Goal: Transaction & Acquisition: Book appointment/travel/reservation

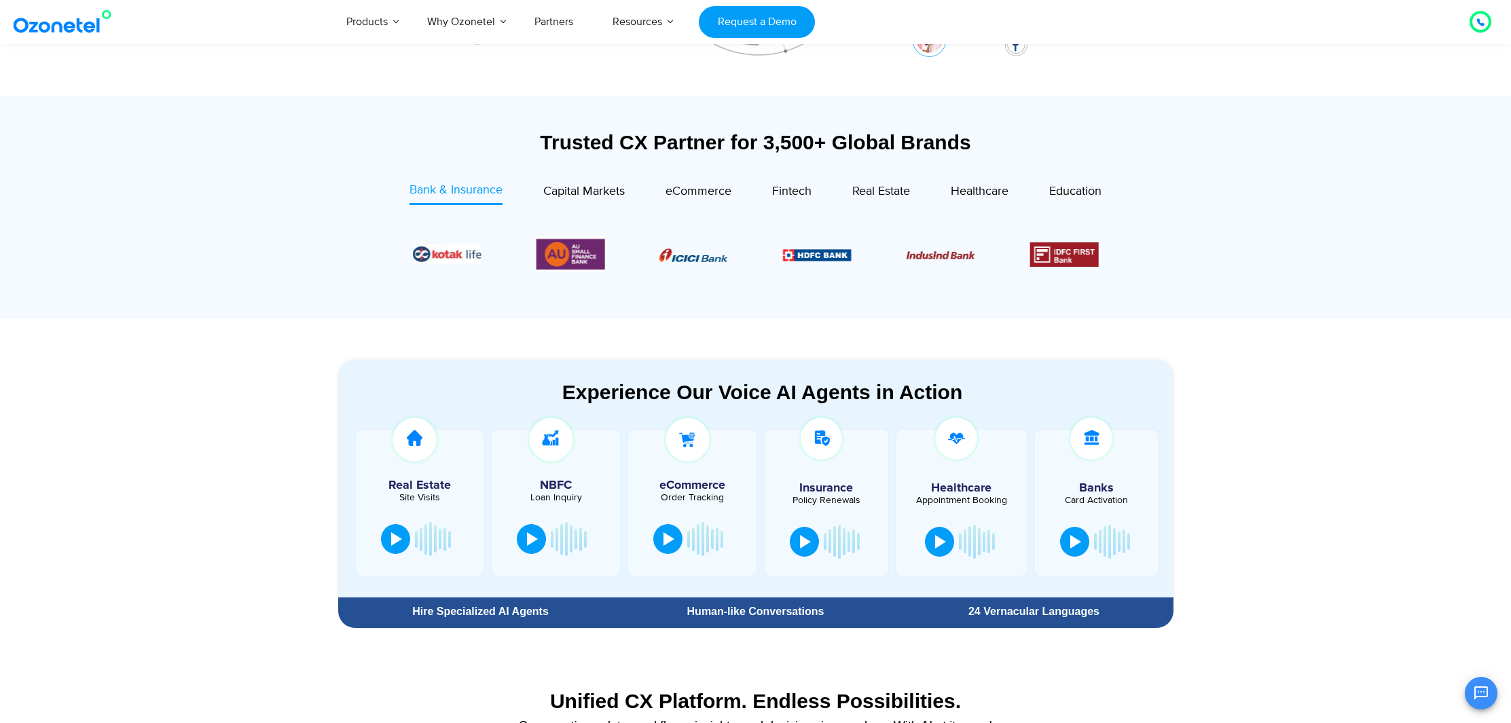
scroll to position [629, 0]
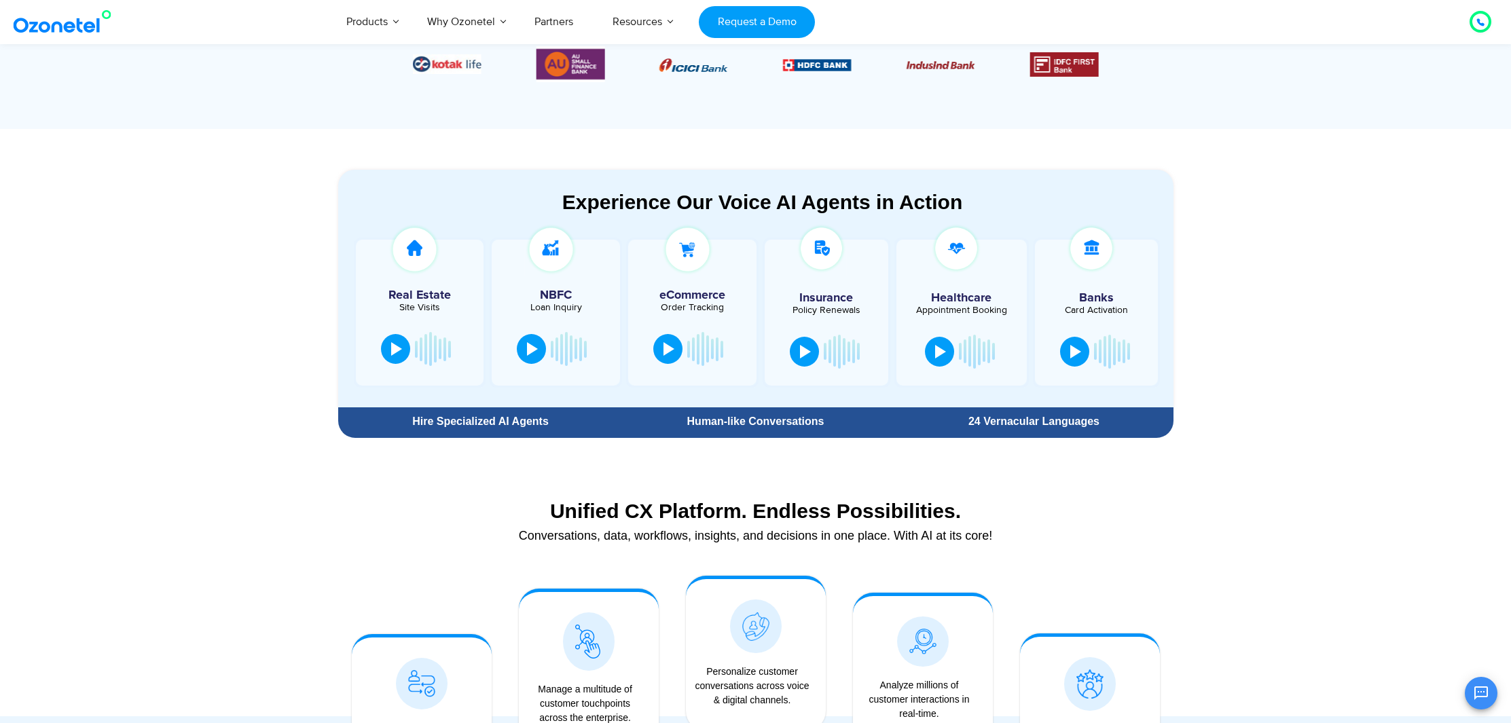
click at [452, 423] on div "Hire Specialized AI Agents" at bounding box center [481, 421] width 272 height 11
click at [453, 425] on div "Hire Specialized AI Agents" at bounding box center [481, 421] width 272 height 11
click at [412, 422] on div "Hire Specialized AI Agents" at bounding box center [481, 421] width 272 height 11
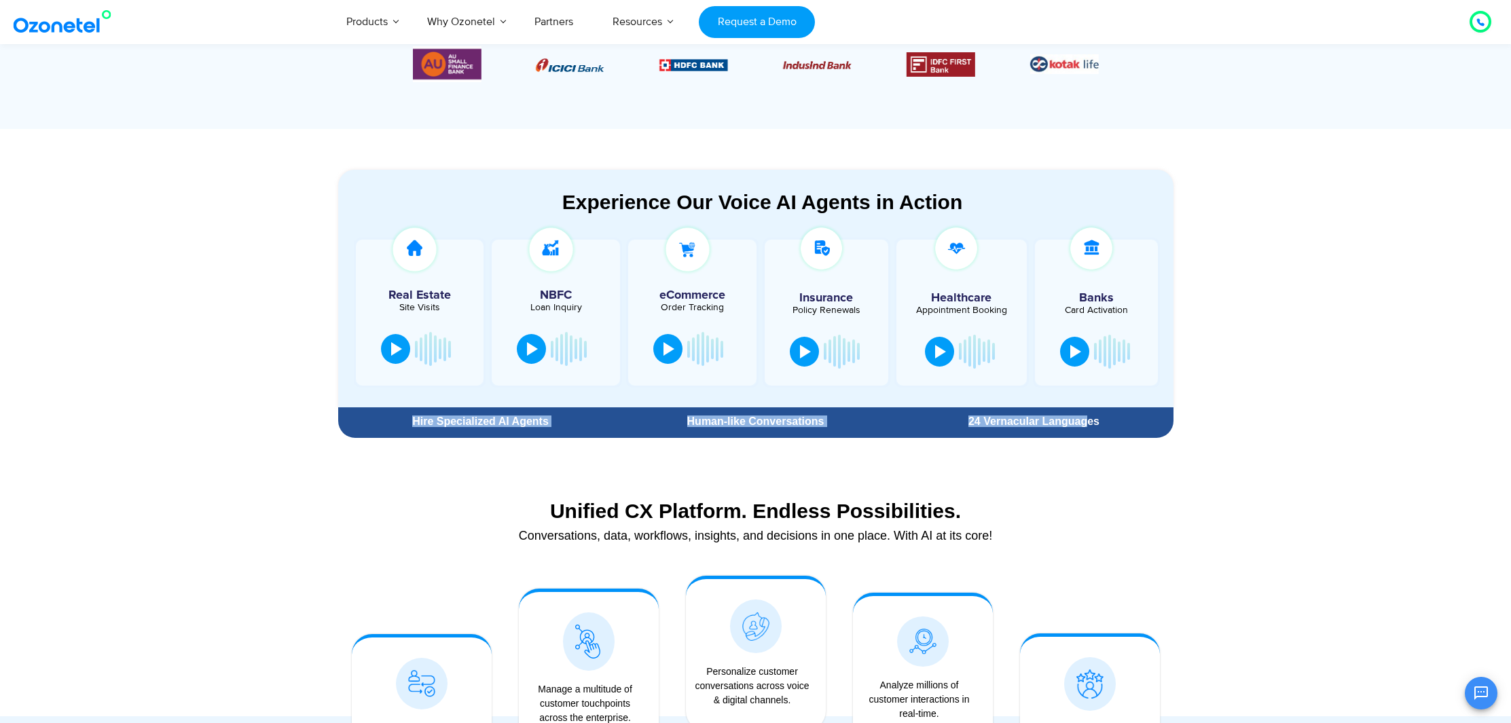
drag, startPoint x: 413, startPoint y: 422, endPoint x: 1087, endPoint y: 426, distance: 674.2
click at [1087, 426] on div "Hire Specialized AI Agents Human-like Conversations 24 Vernacular Languages" at bounding box center [755, 421] width 835 height 24
click at [1111, 426] on div "24 Vernacular Languages" at bounding box center [1033, 421] width 265 height 11
drag, startPoint x: 1118, startPoint y: 424, endPoint x: 966, endPoint y: 423, distance: 152.8
click at [967, 424] on div "24 Vernacular Languages" at bounding box center [1033, 421] width 265 height 11
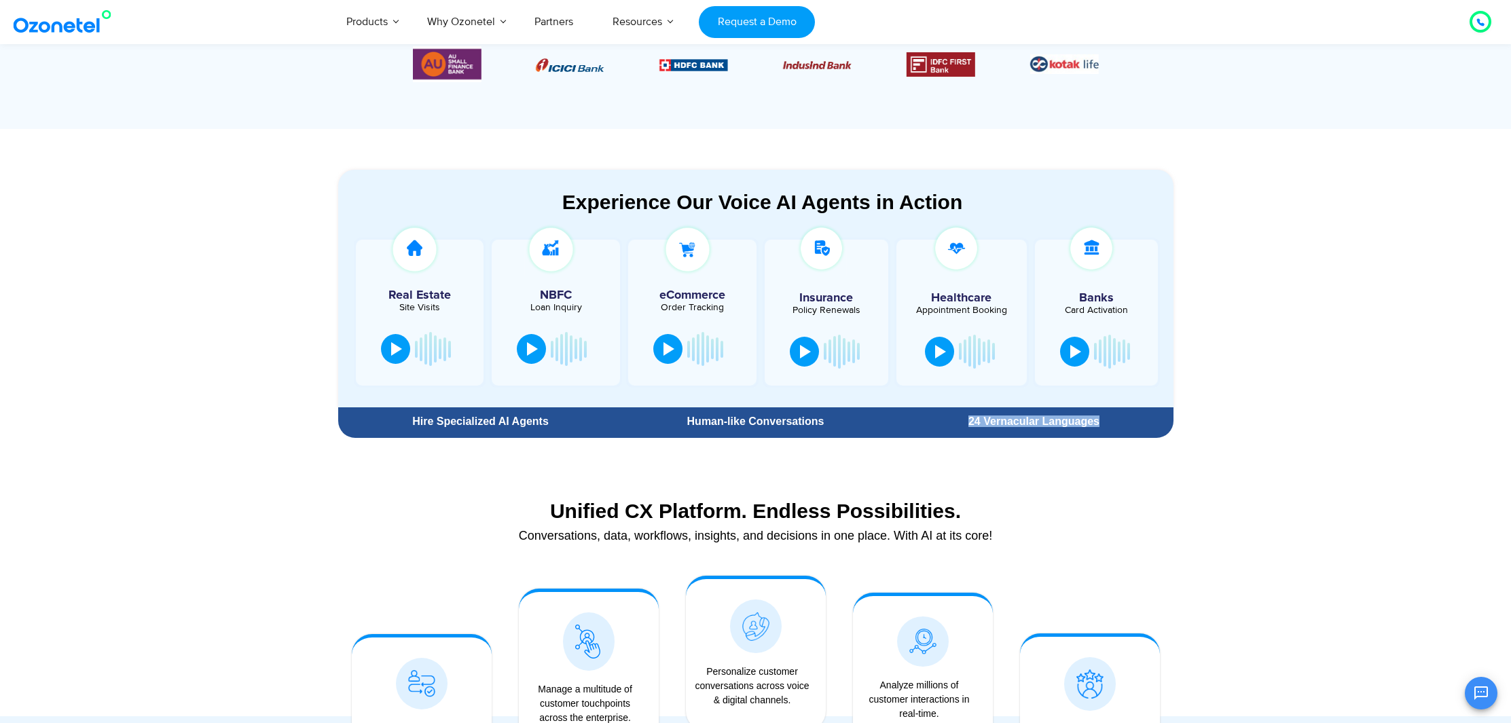
click at [965, 423] on div "24 Vernacular Languages" at bounding box center [1033, 421] width 265 height 11
click at [978, 424] on div "24 Vernacular Languages" at bounding box center [1033, 421] width 265 height 11
drag, startPoint x: 987, startPoint y: 424, endPoint x: 1103, endPoint y: 427, distance: 116.1
click at [1103, 427] on div "24 Vernacular Languages" at bounding box center [1033, 421] width 278 height 24
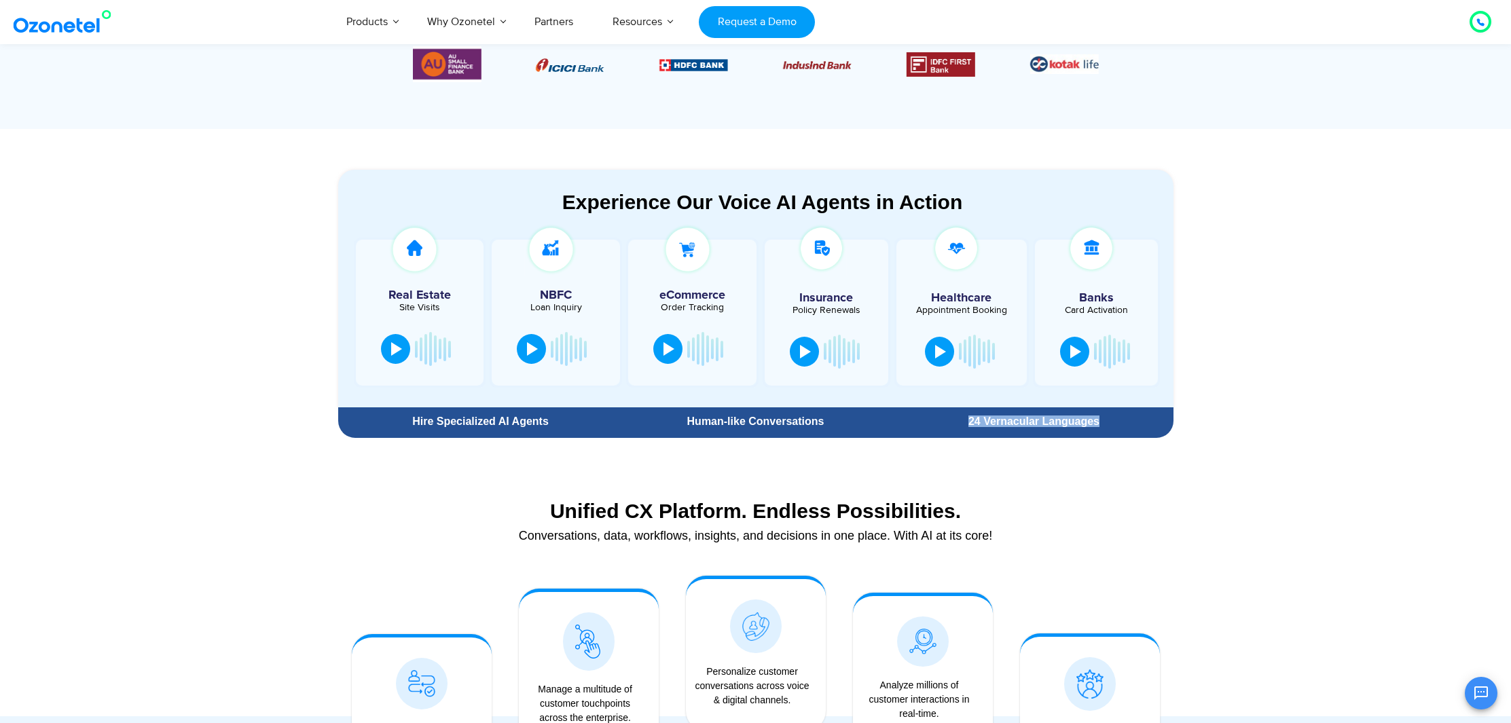
drag, startPoint x: 988, startPoint y: 426, endPoint x: 1032, endPoint y: 422, distance: 44.4
click at [988, 427] on div "24 Vernacular Languages" at bounding box center [1033, 421] width 265 height 11
drag, startPoint x: 1107, startPoint y: 420, endPoint x: 414, endPoint y: 415, distance: 693.3
click at [401, 415] on div "Hire Specialized AI Agents Human-like Conversations 24 Vernacular Languages" at bounding box center [755, 421] width 835 height 24
click at [427, 423] on div "Hire Specialized AI Agents" at bounding box center [481, 421] width 272 height 11
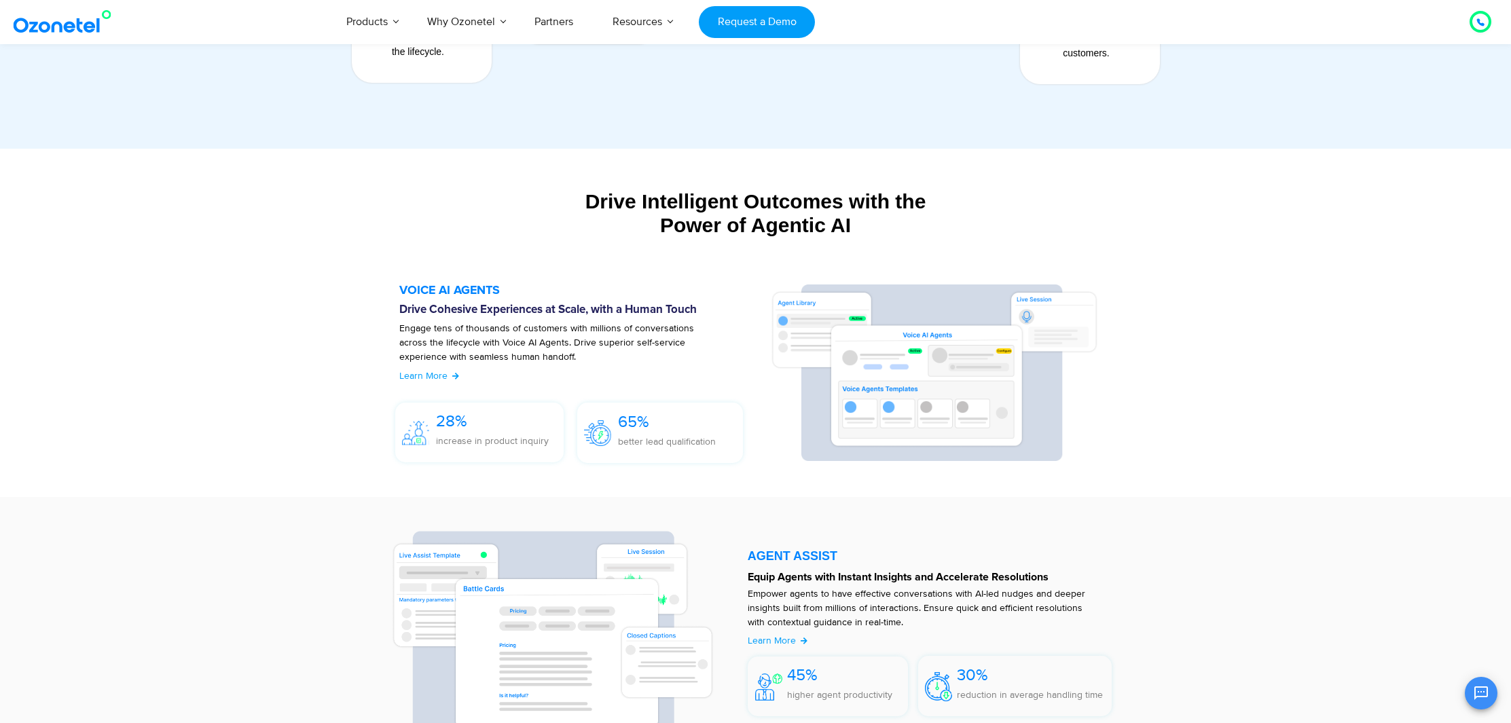
scroll to position [994, 0]
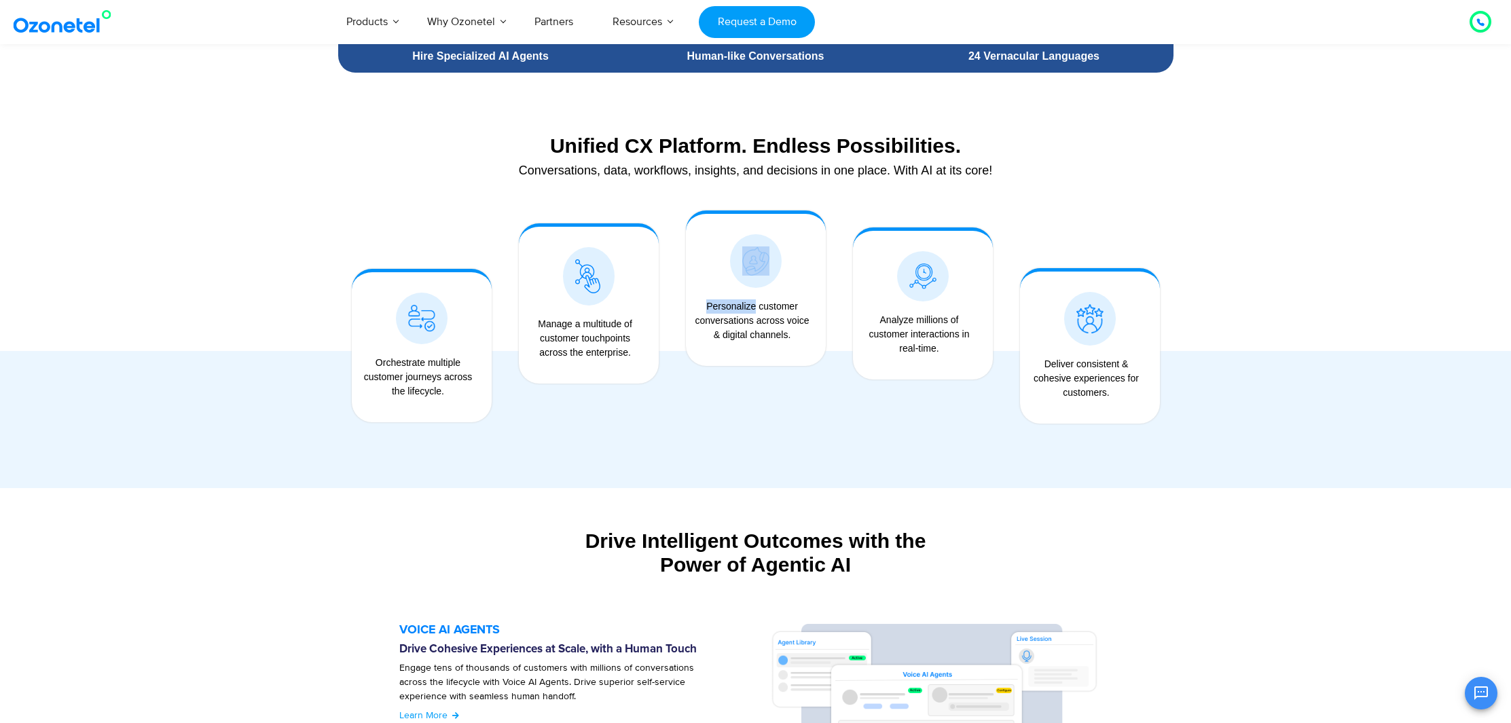
drag, startPoint x: 737, startPoint y: 312, endPoint x: 809, endPoint y: 375, distance: 96.7
click at [809, 375] on div "Personalize customer conversations across voice & digital channels." at bounding box center [755, 288] width 167 height 183
click at [774, 337] on div "Personalize customer conversations across voice & digital channels." at bounding box center [753, 320] width 120 height 43
drag, startPoint x: 703, startPoint y: 303, endPoint x: 811, endPoint y: 352, distance: 118.5
click at [811, 352] on div "Personalize customer conversations across voice & digital channels." at bounding box center [756, 326] width 126 height 67
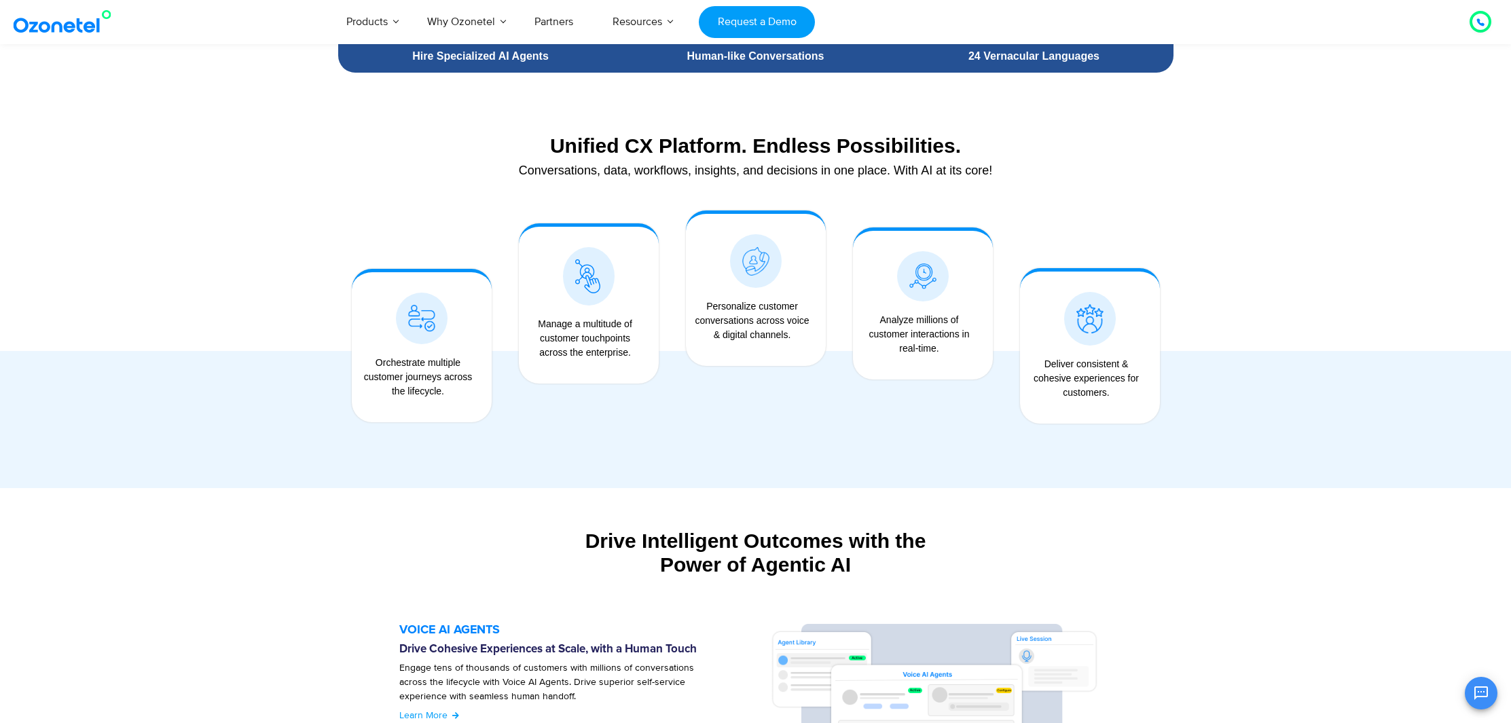
click at [898, 338] on div "Analyze millions of customer interactions in real-time." at bounding box center [920, 334] width 120 height 43
click at [886, 325] on div "Analyze millions of customer interactions in real-time." at bounding box center [920, 334] width 120 height 43
drag, startPoint x: 884, startPoint y: 324, endPoint x: 942, endPoint y: 354, distance: 65.3
click at [942, 354] on div "Analyze millions of customer interactions in real-time." at bounding box center [920, 334] width 120 height 43
click at [908, 337] on div "Analyze millions of customer interactions in real-time." at bounding box center [920, 334] width 120 height 43
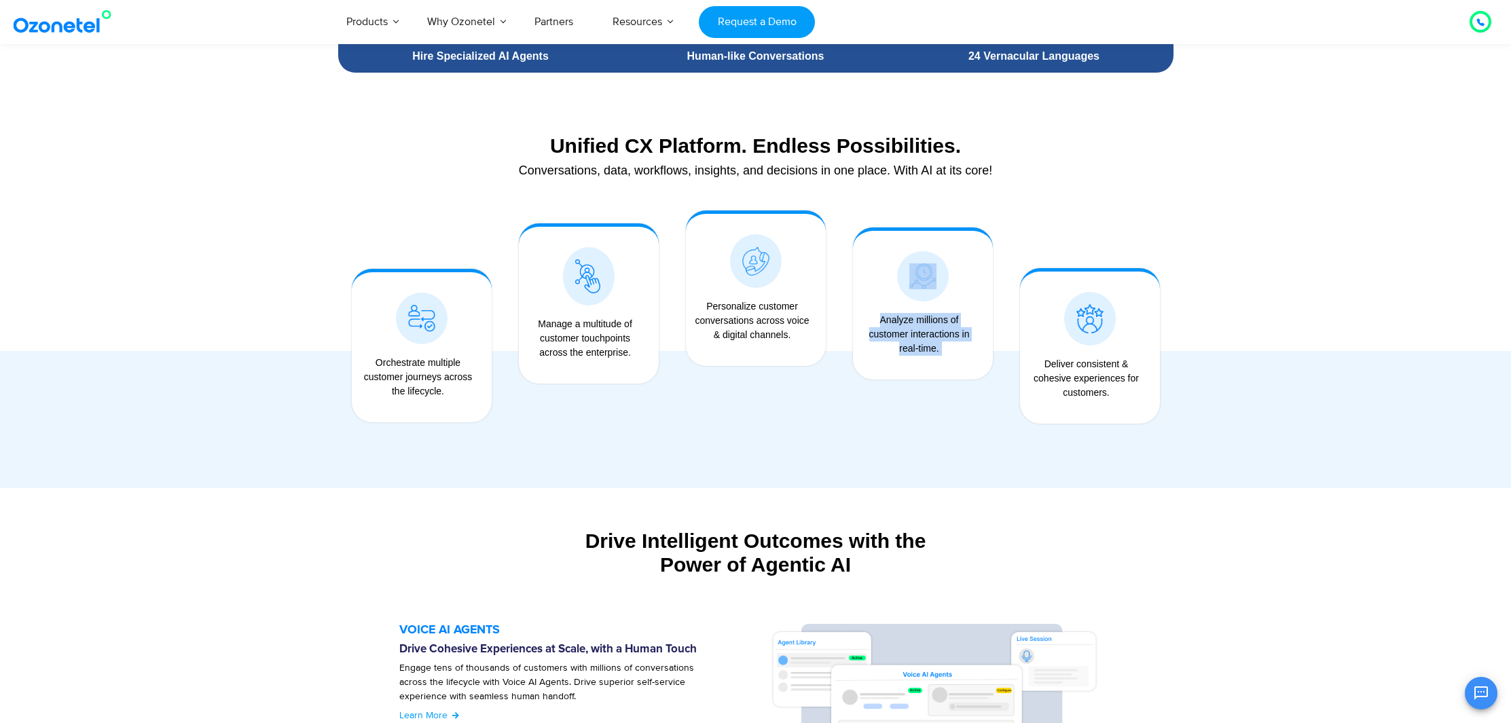
drag, startPoint x: 841, startPoint y: 310, endPoint x: 967, endPoint y: 364, distance: 136.9
click at [971, 365] on div "Analyze millions of customer interactions in real-time." at bounding box center [922, 303] width 167 height 213
click at [933, 350] on div "Analyze millions of customer interactions in real-time." at bounding box center [920, 334] width 120 height 43
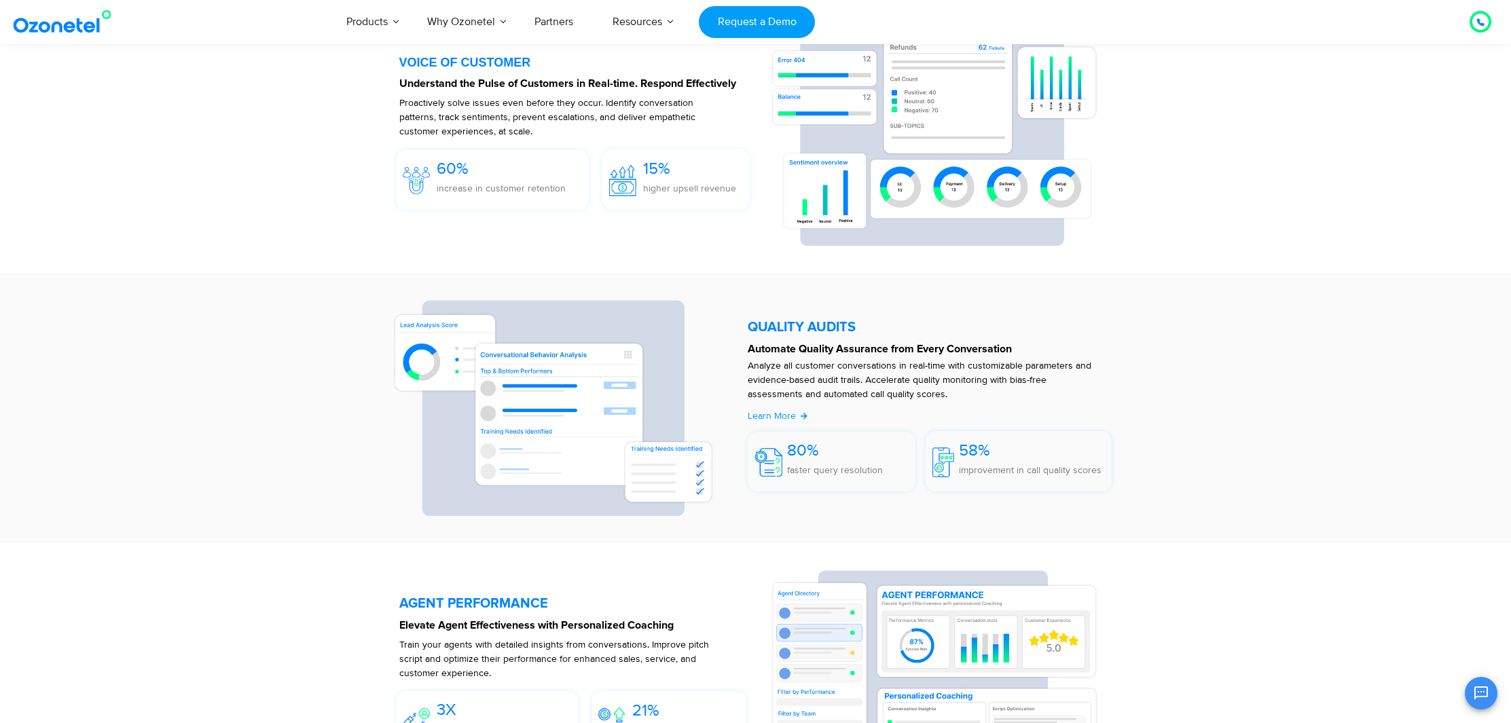
scroll to position [2003, 0]
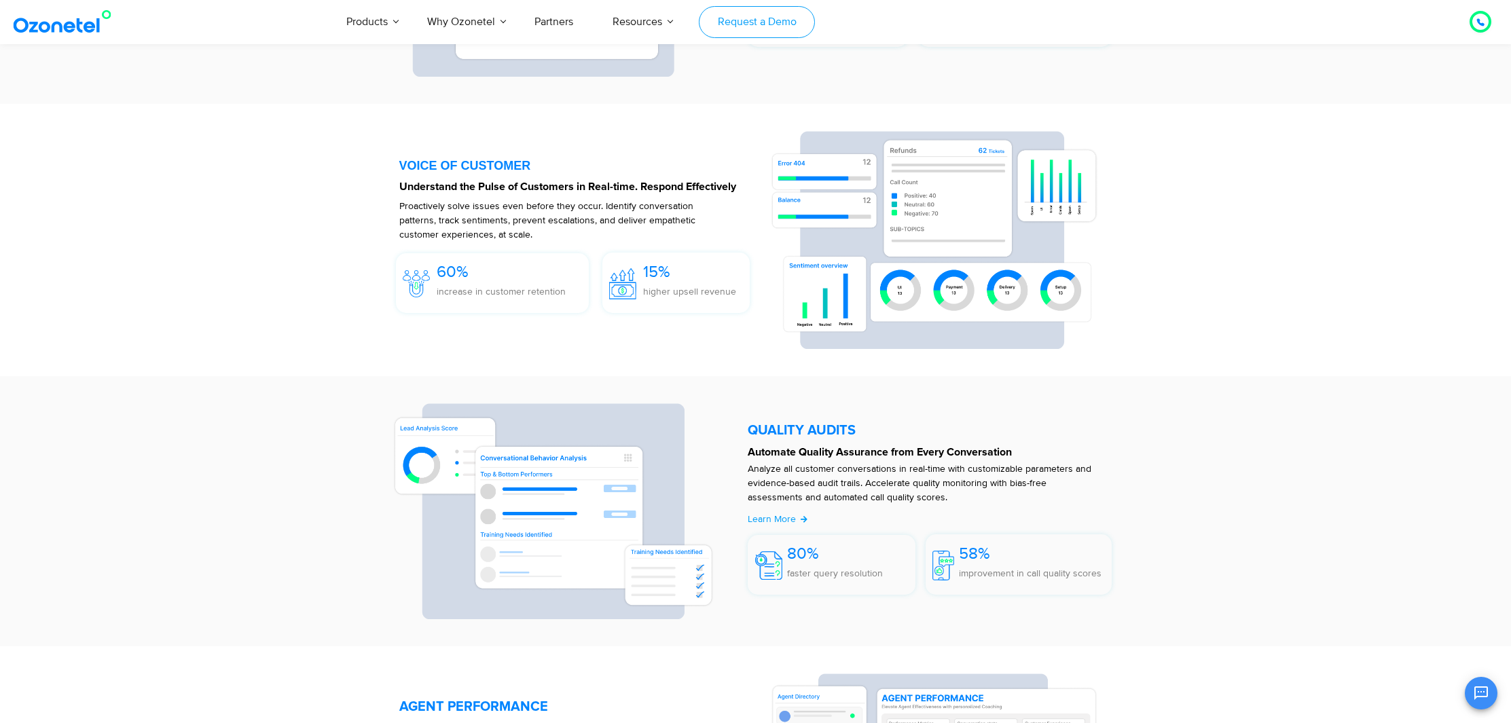
click at [762, 23] on link "Request a Demo" at bounding box center [757, 22] width 116 height 32
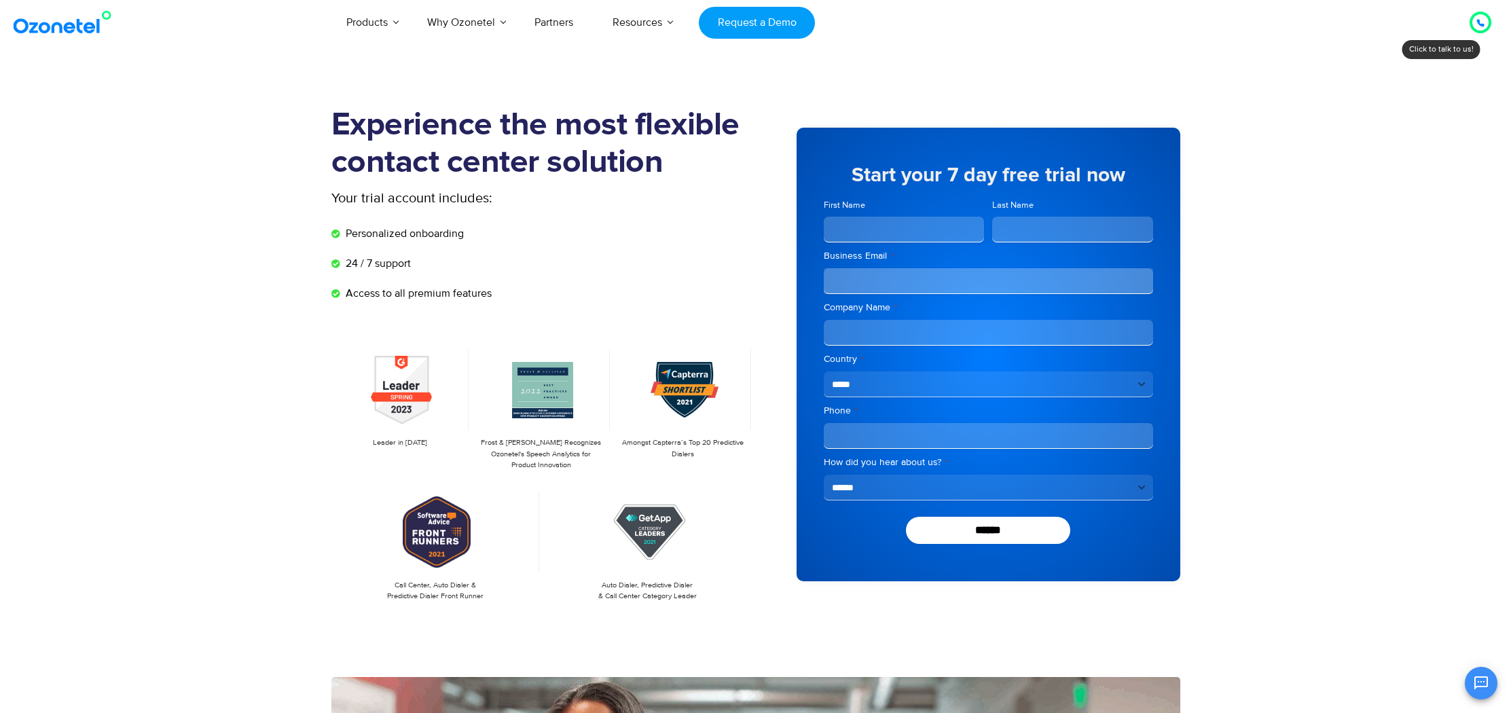
click at [854, 223] on input "First Name" at bounding box center [904, 230] width 161 height 26
click at [679, 222] on div "Personalized onboarding 24 / 7 support Access to all premium features" at bounding box center [543, 261] width 424 height 79
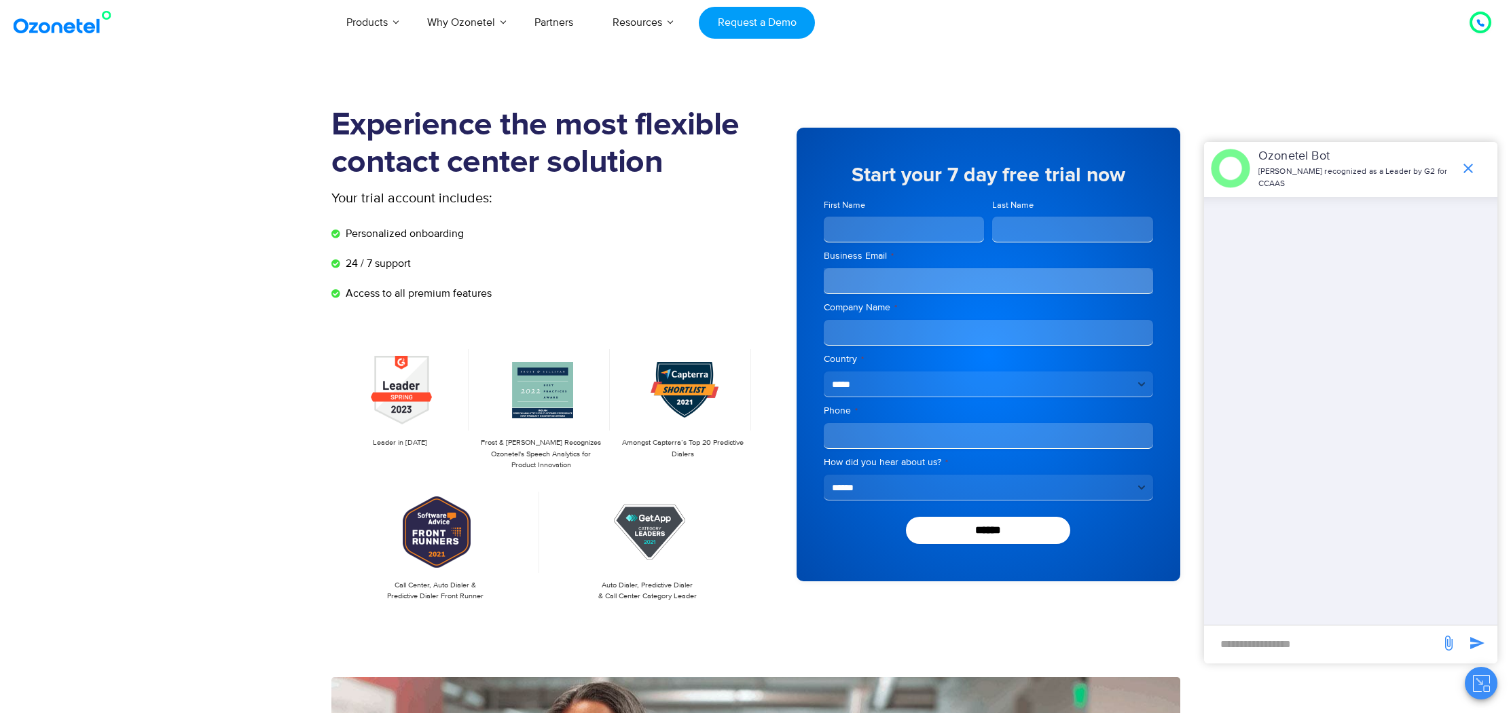
click at [29, 26] on img at bounding box center [65, 22] width 110 height 24
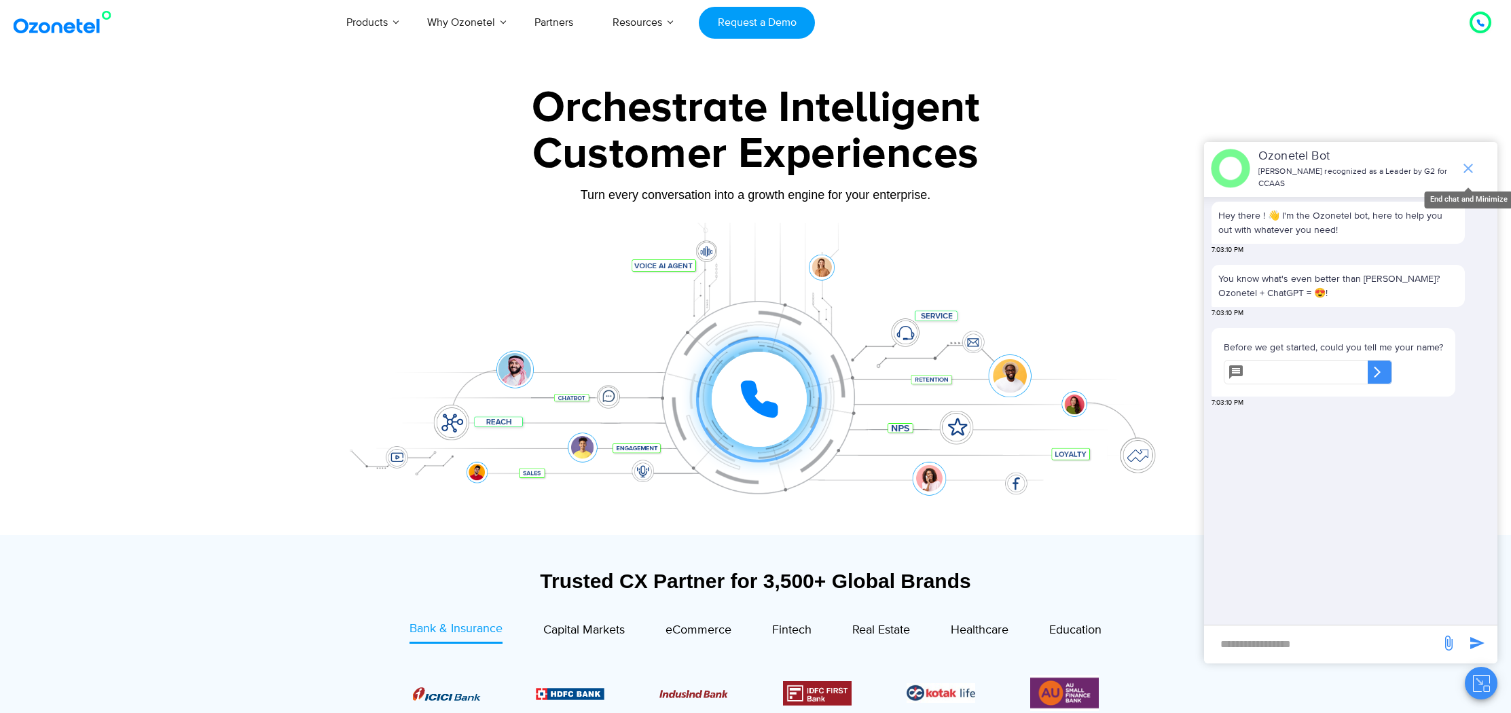
click at [1469, 163] on icon "end chat or minimize" at bounding box center [1468, 168] width 16 height 16
